Goal: Task Accomplishment & Management: Manage account settings

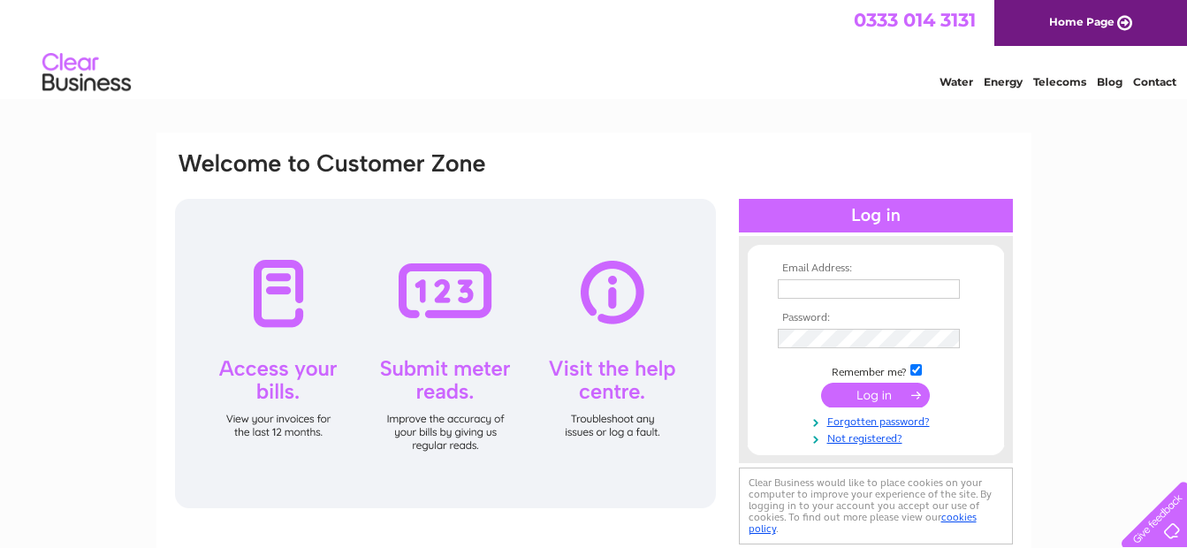
type input "[EMAIL_ADDRESS][DOMAIN_NAME]"
click at [883, 392] on input "submit" at bounding box center [875, 395] width 109 height 25
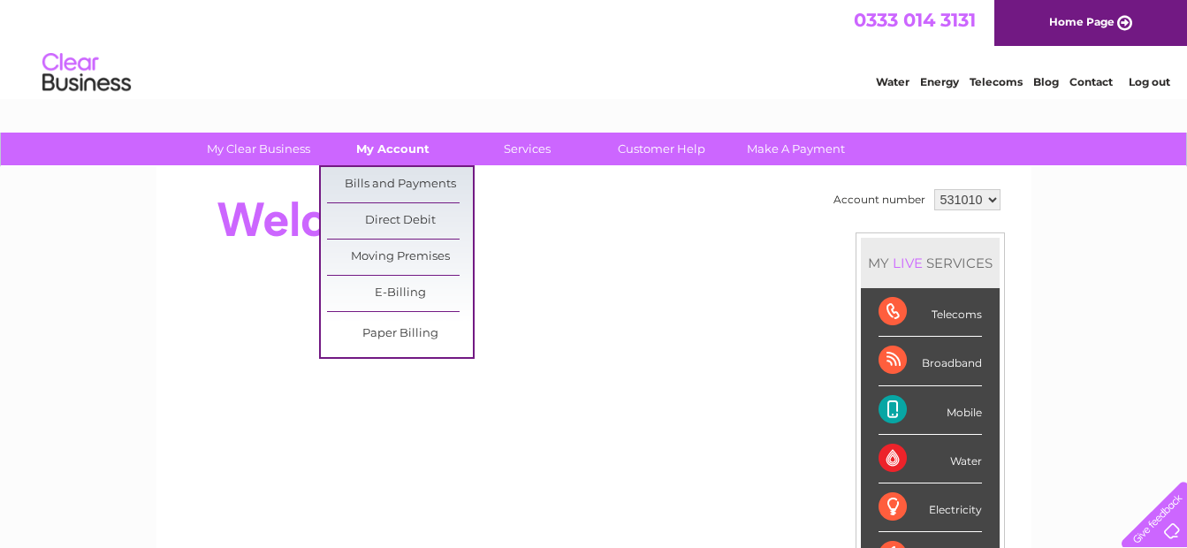
click at [408, 153] on link "My Account" at bounding box center [393, 149] width 146 height 33
click at [408, 182] on link "Bills and Payments" at bounding box center [400, 184] width 146 height 35
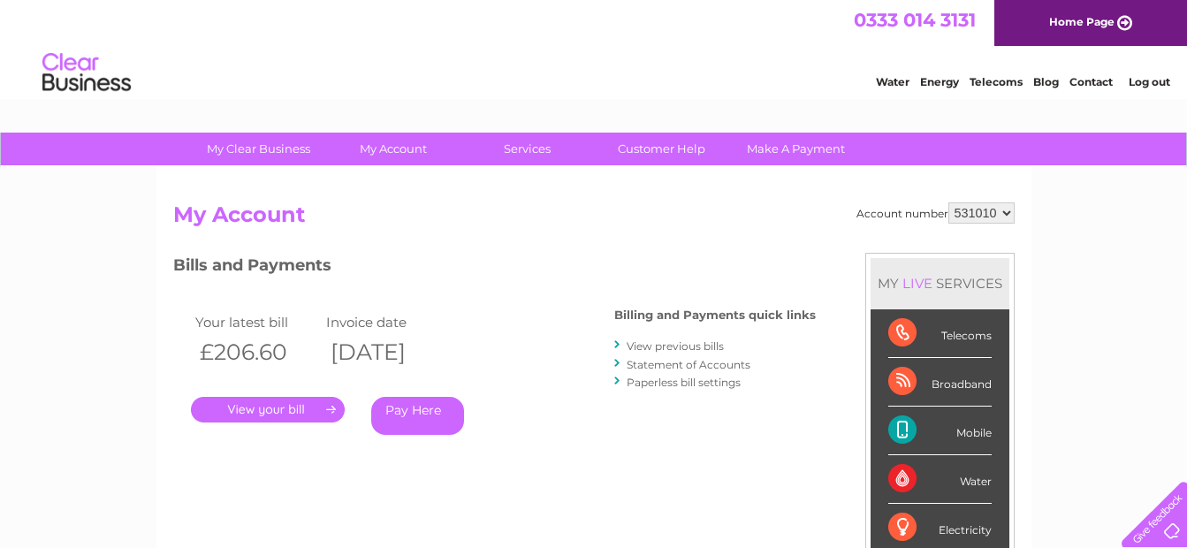
click at [298, 408] on link "." at bounding box center [268, 410] width 154 height 26
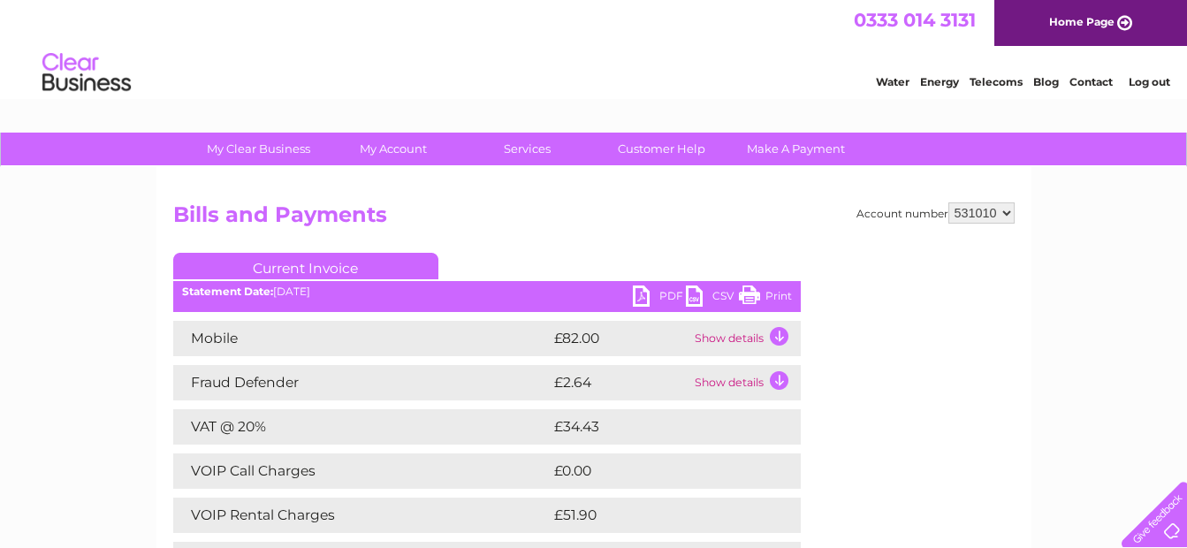
click at [641, 291] on link "PDF" at bounding box center [659, 299] width 53 height 26
click at [1004, 212] on select "531010" at bounding box center [982, 212] width 66 height 21
click at [576, 254] on ul "Current Invoice" at bounding box center [487, 269] width 628 height 33
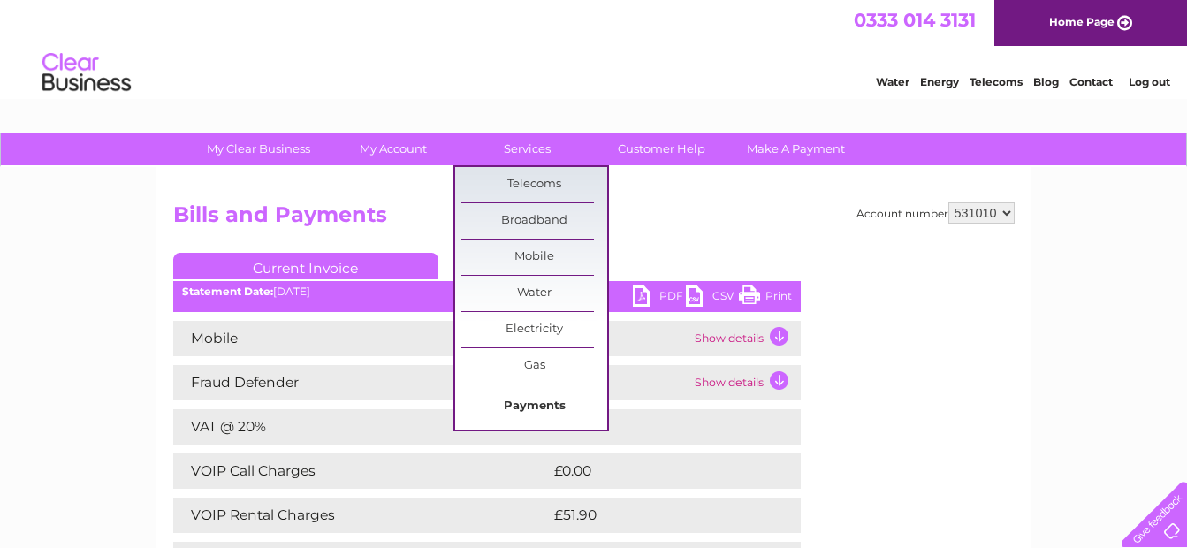
click at [522, 414] on link "Payments" at bounding box center [534, 406] width 146 height 35
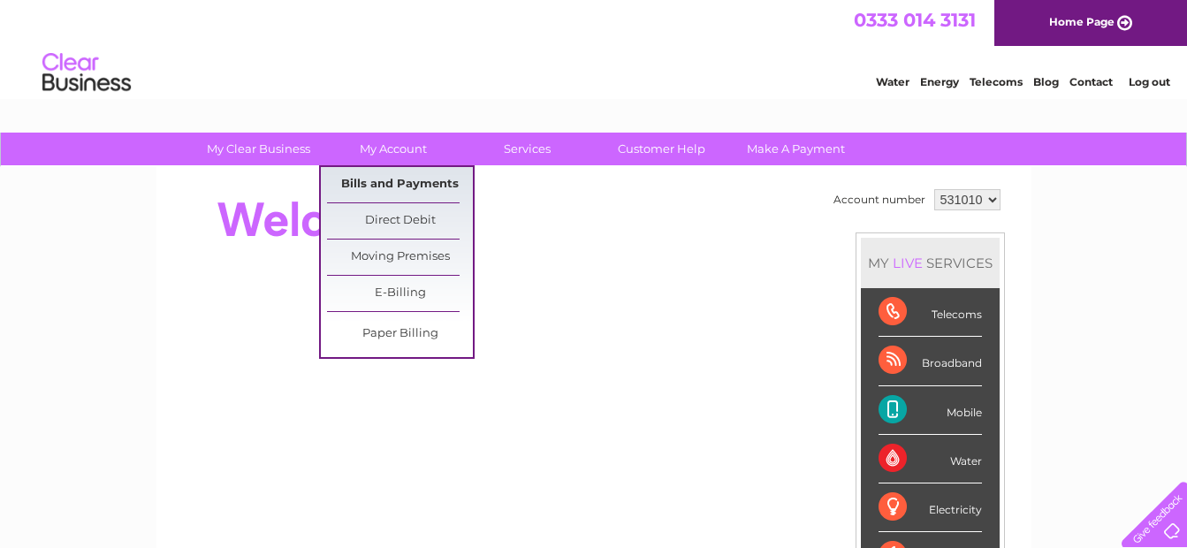
click at [405, 171] on link "Bills and Payments" at bounding box center [400, 184] width 146 height 35
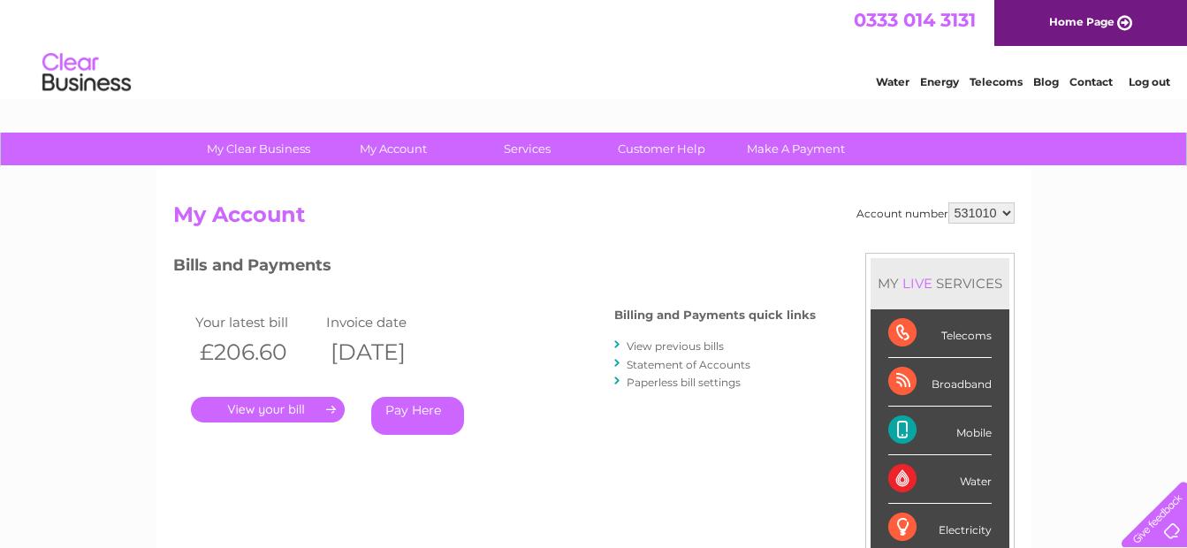
click at [319, 404] on link "." at bounding box center [268, 410] width 154 height 26
click at [666, 341] on link "View previous bills" at bounding box center [675, 345] width 97 height 13
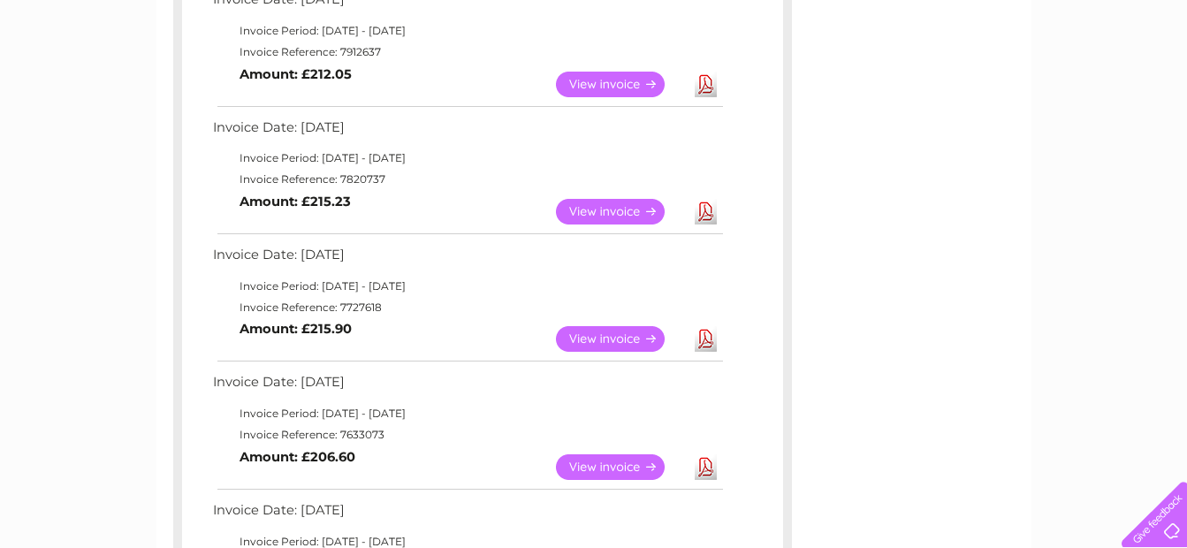
scroll to position [601, 0]
